Goal: Transaction & Acquisition: Purchase product/service

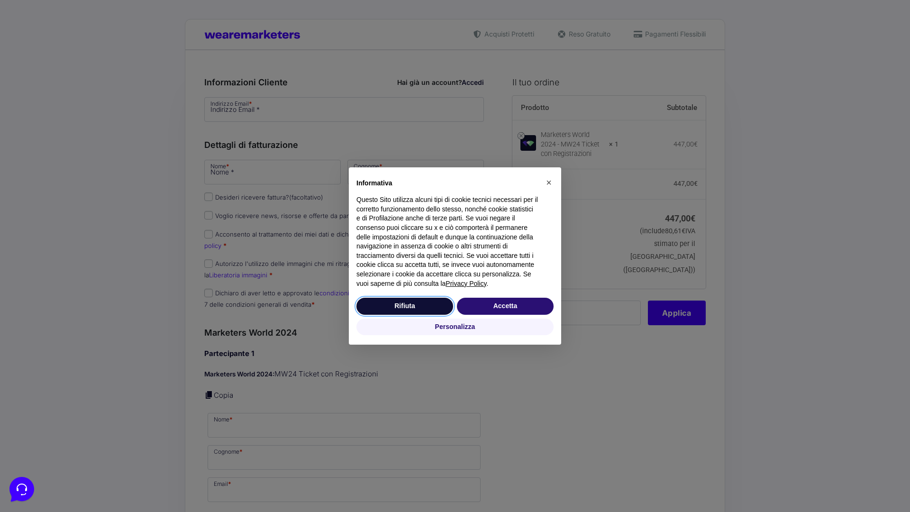
click at [405, 306] on button "Rifiuta" at bounding box center [405, 306] width 97 height 17
